Goal: Information Seeking & Learning: Learn about a topic

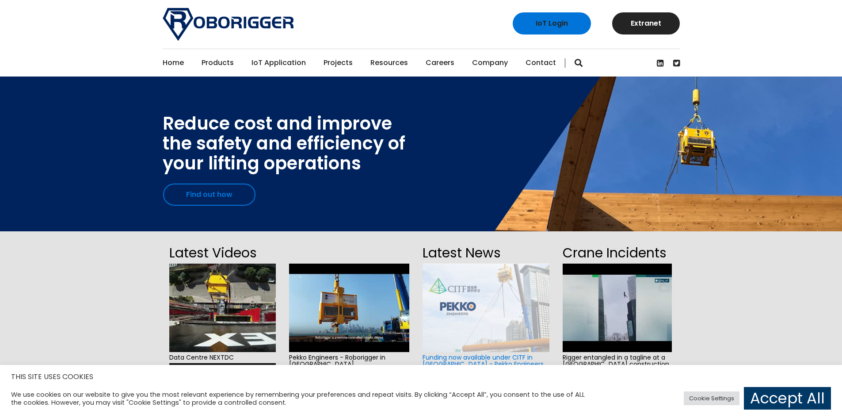
click at [200, 195] on link "Find out how" at bounding box center [209, 194] width 92 height 22
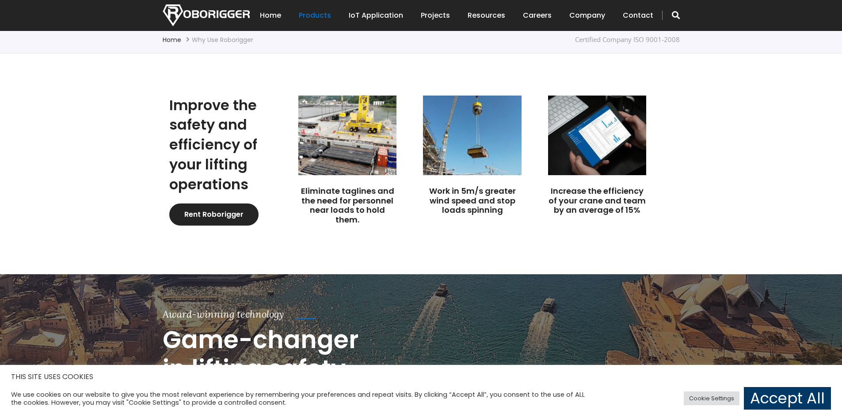
scroll to position [221, 0]
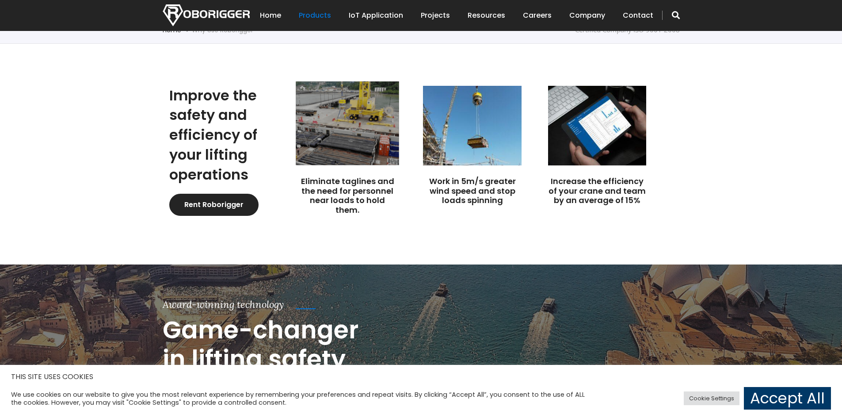
click at [324, 155] on img at bounding box center [347, 123] width 103 height 84
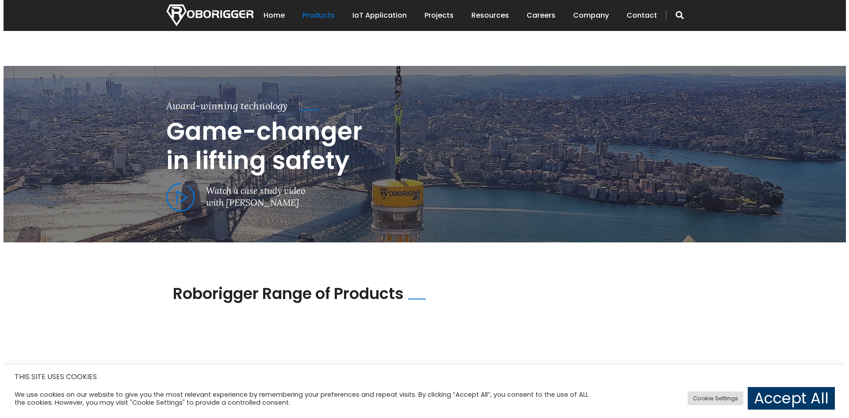
scroll to position [442, 0]
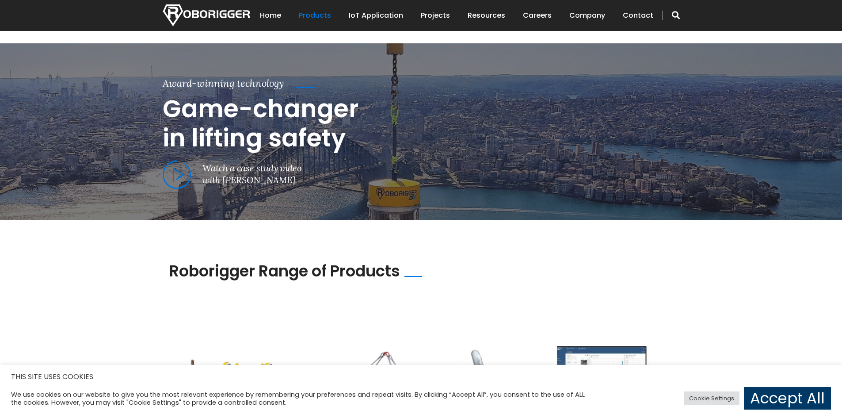
click at [190, 176] on span at bounding box center [177, 174] width 28 height 29
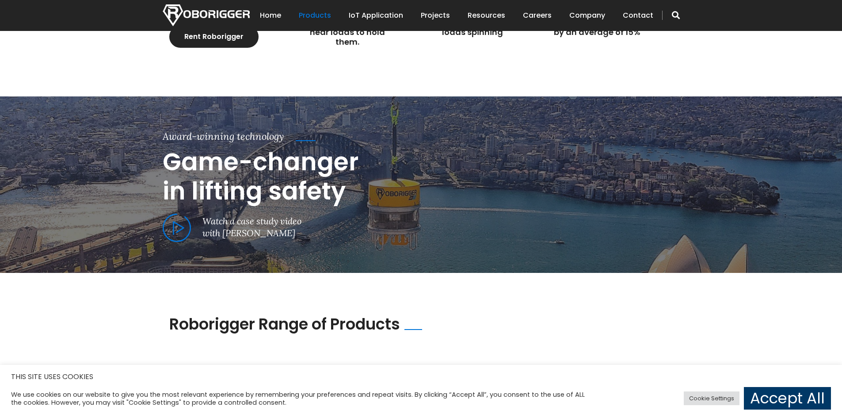
scroll to position [309, 0]
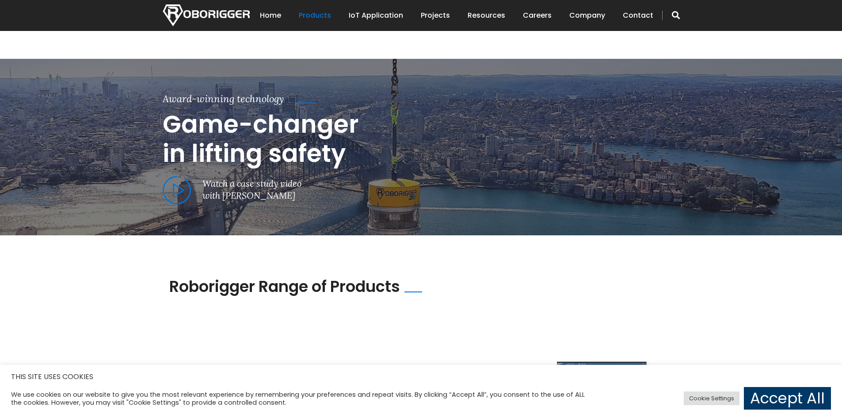
scroll to position [442, 0]
